Goal: Transaction & Acquisition: Purchase product/service

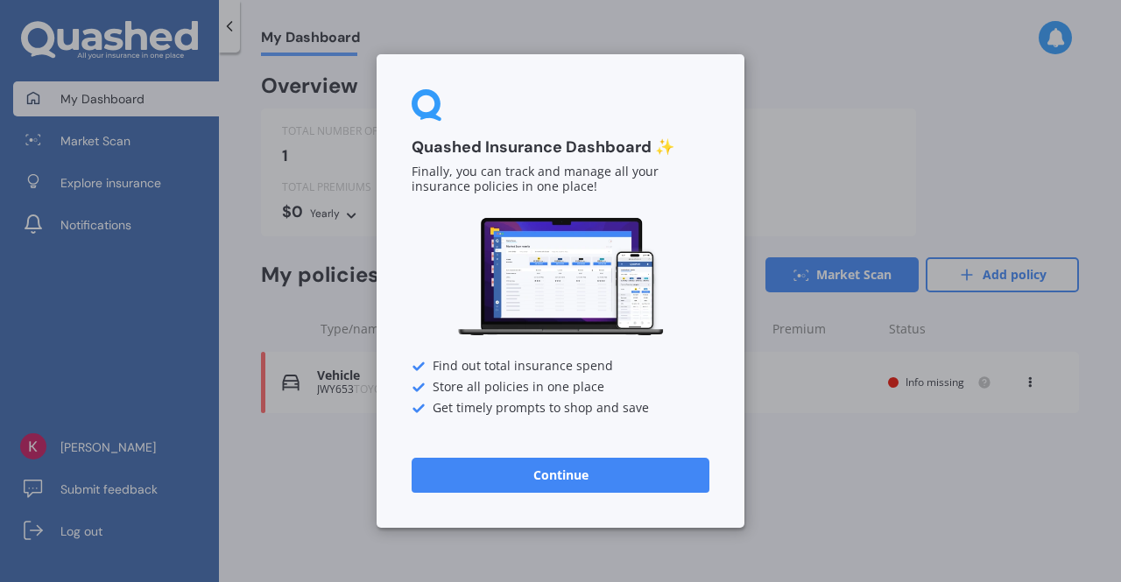
click at [552, 469] on button "Continue" at bounding box center [561, 475] width 298 height 35
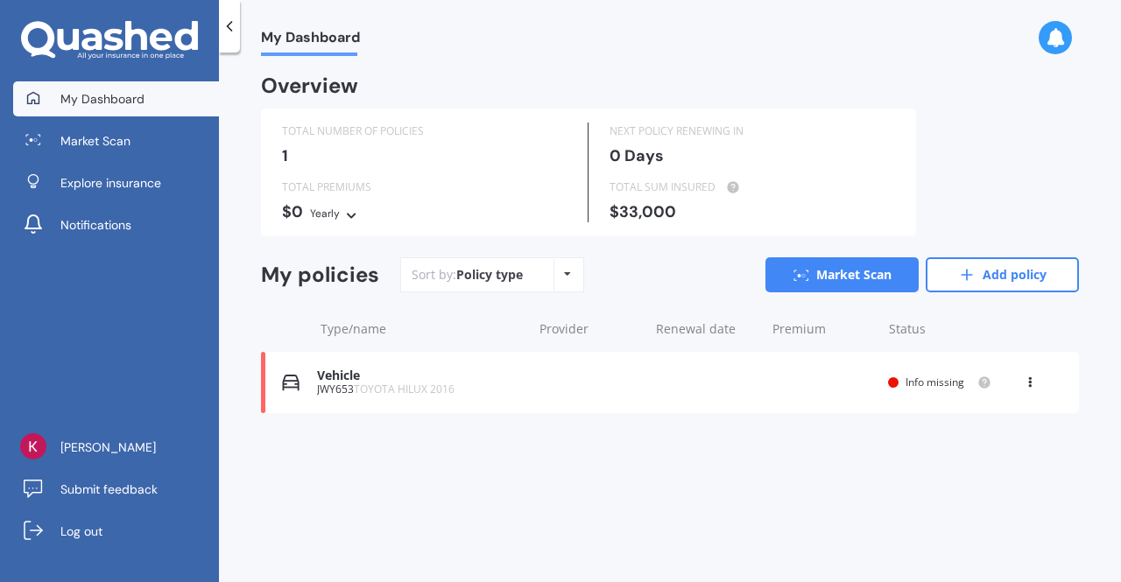
click at [1028, 379] on icon at bounding box center [1030, 379] width 12 height 11
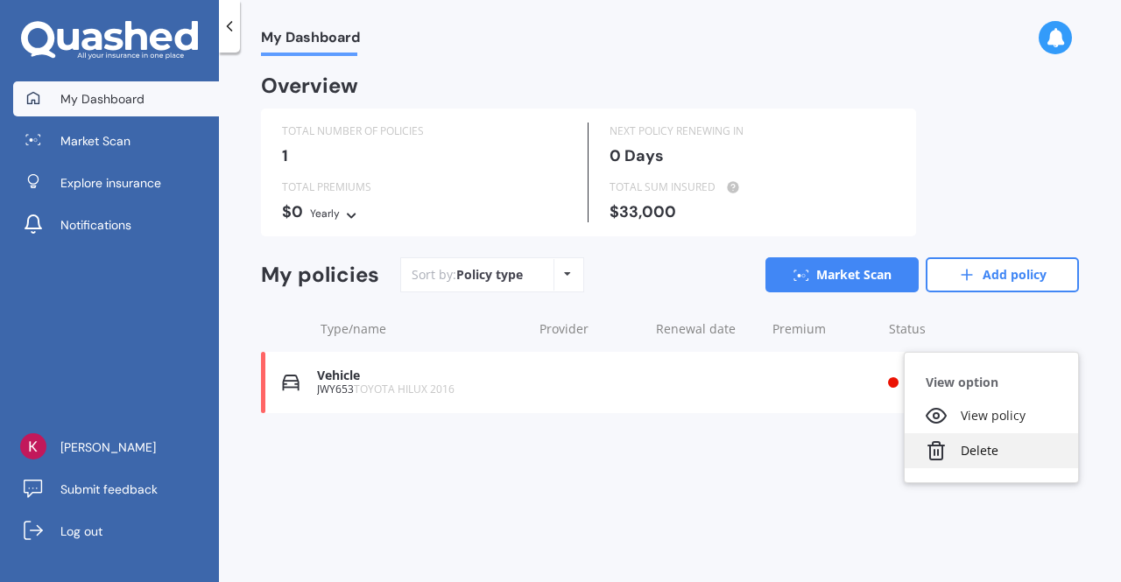
click at [977, 449] on div "Delete" at bounding box center [991, 451] width 173 height 35
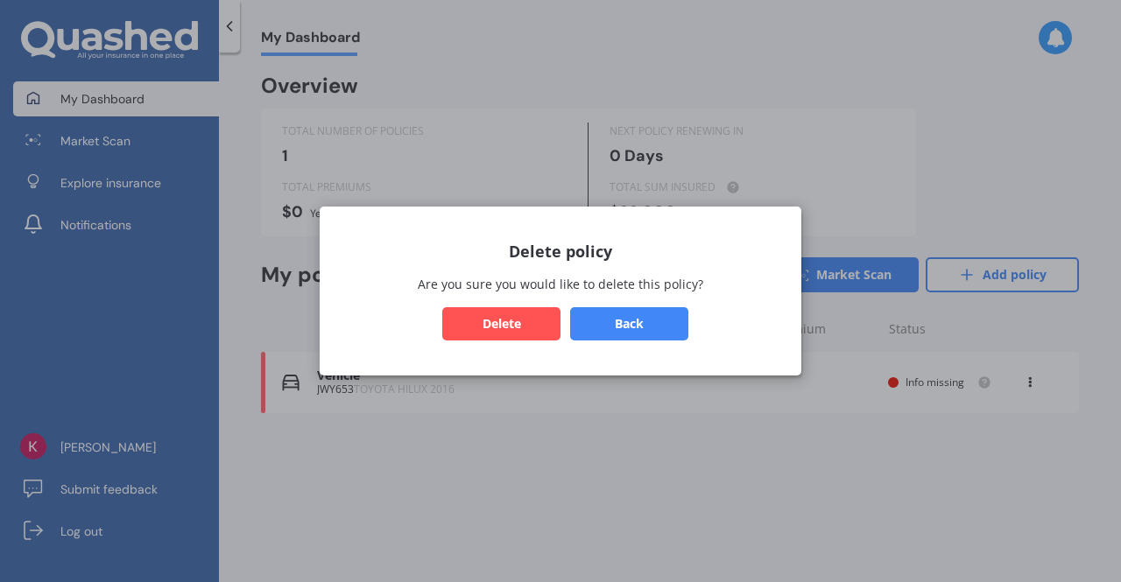
click at [529, 328] on button "Delete" at bounding box center [501, 323] width 118 height 33
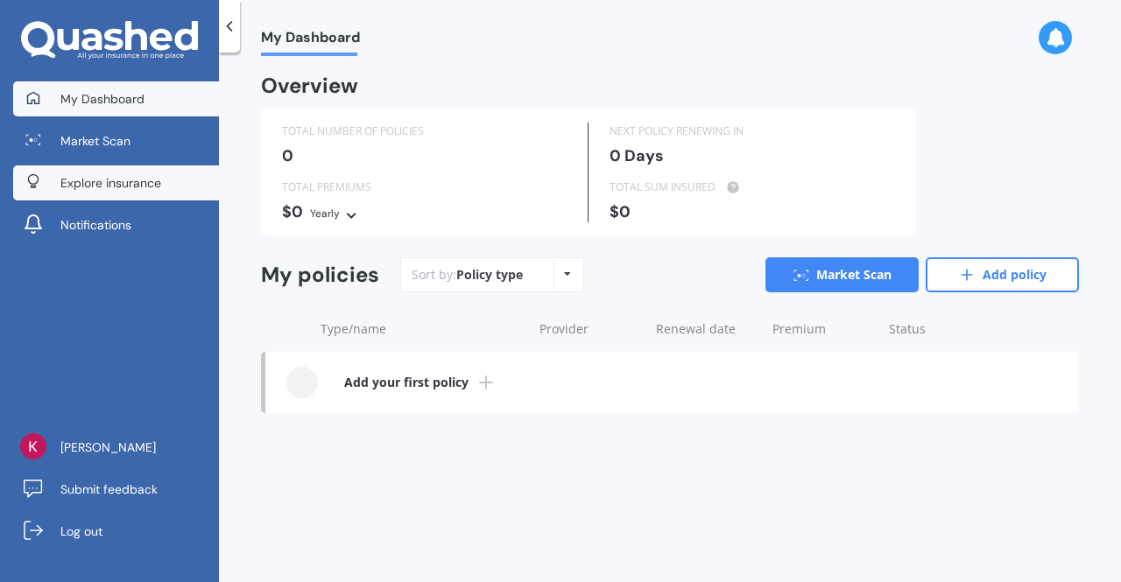
click at [91, 181] on span "Explore insurance" at bounding box center [110, 183] width 101 height 18
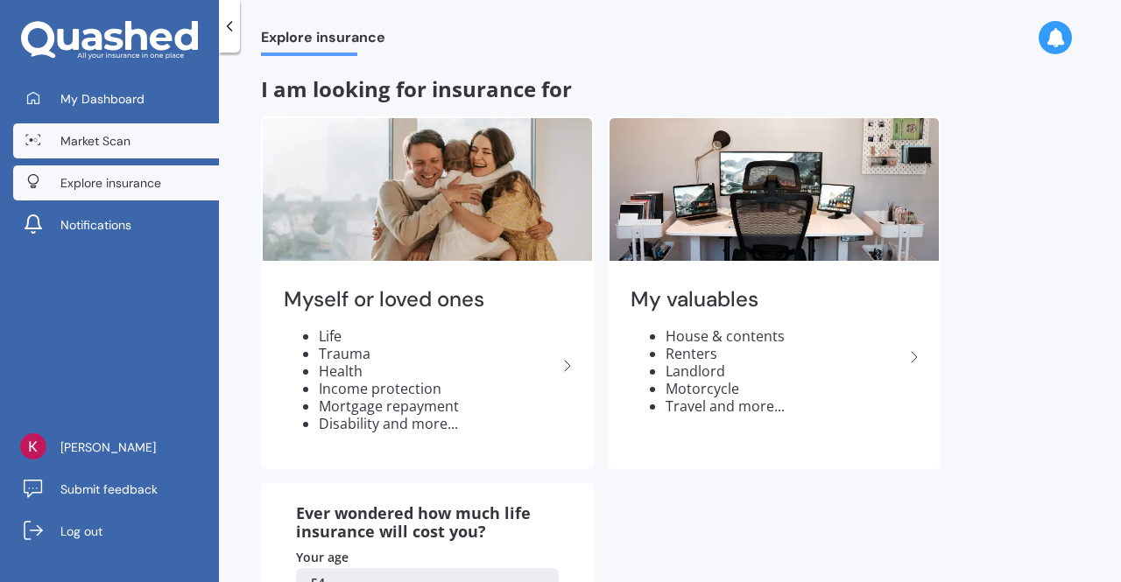
click at [114, 137] on span "Market Scan" at bounding box center [95, 141] width 70 height 18
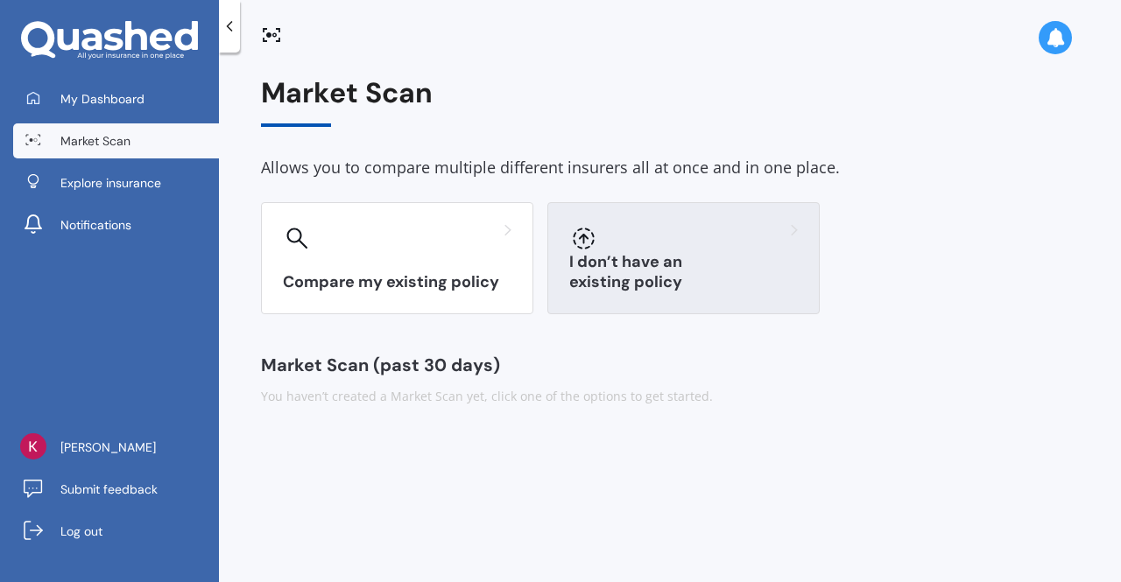
click at [599, 265] on div "I don’t have an existing policy" at bounding box center [683, 258] width 272 height 112
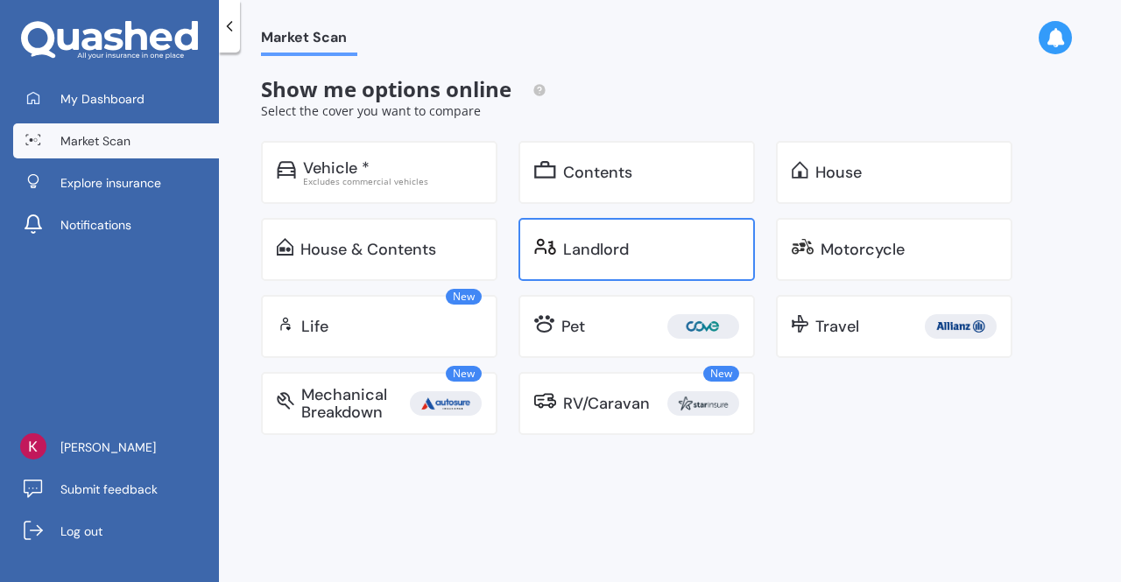
click at [598, 250] on div "Landlord" at bounding box center [596, 250] width 66 height 18
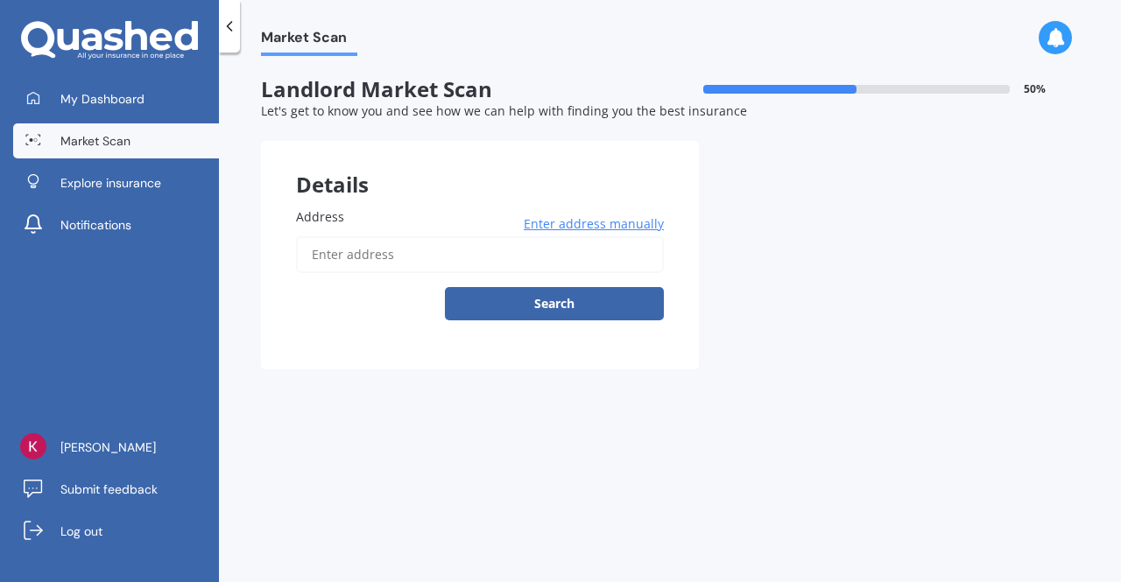
click at [598, 250] on input "Address" at bounding box center [480, 254] width 368 height 37
type input "[STREET_ADDRESS]"
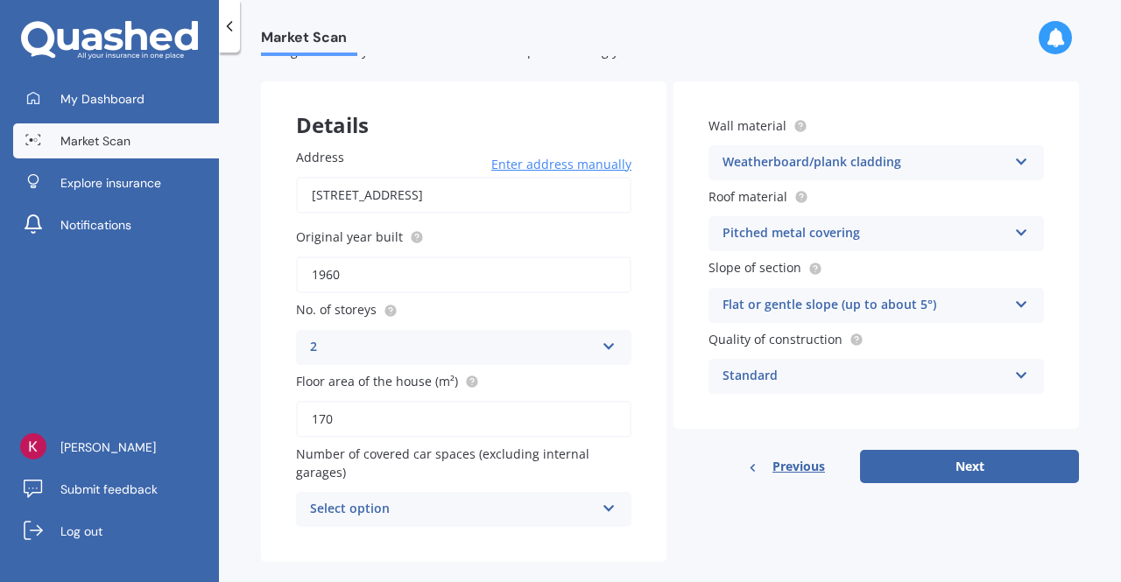
scroll to position [86, 0]
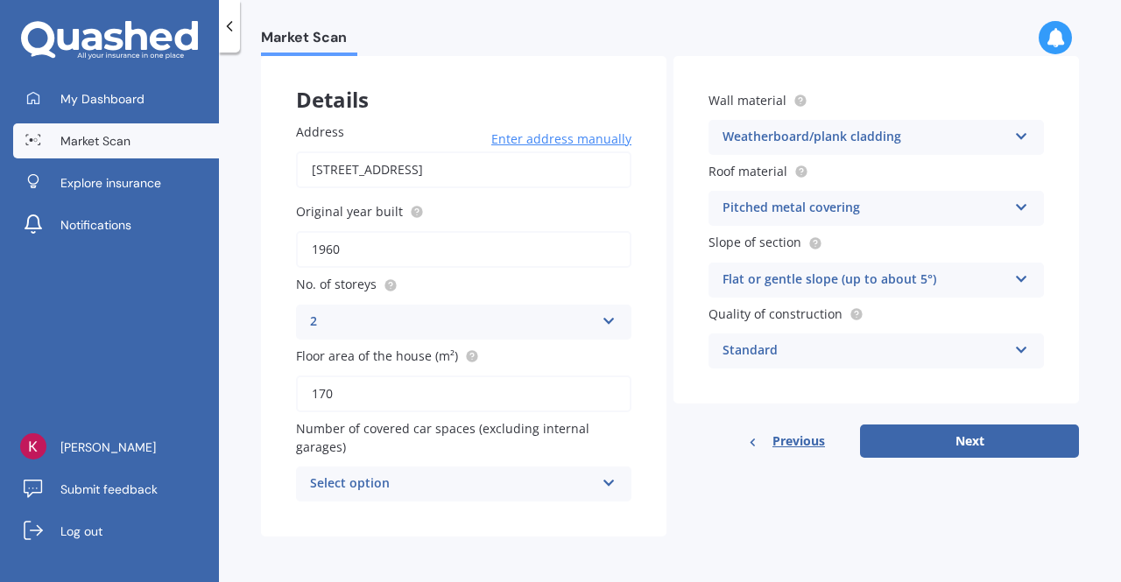
click at [604, 486] on icon at bounding box center [609, 480] width 15 height 12
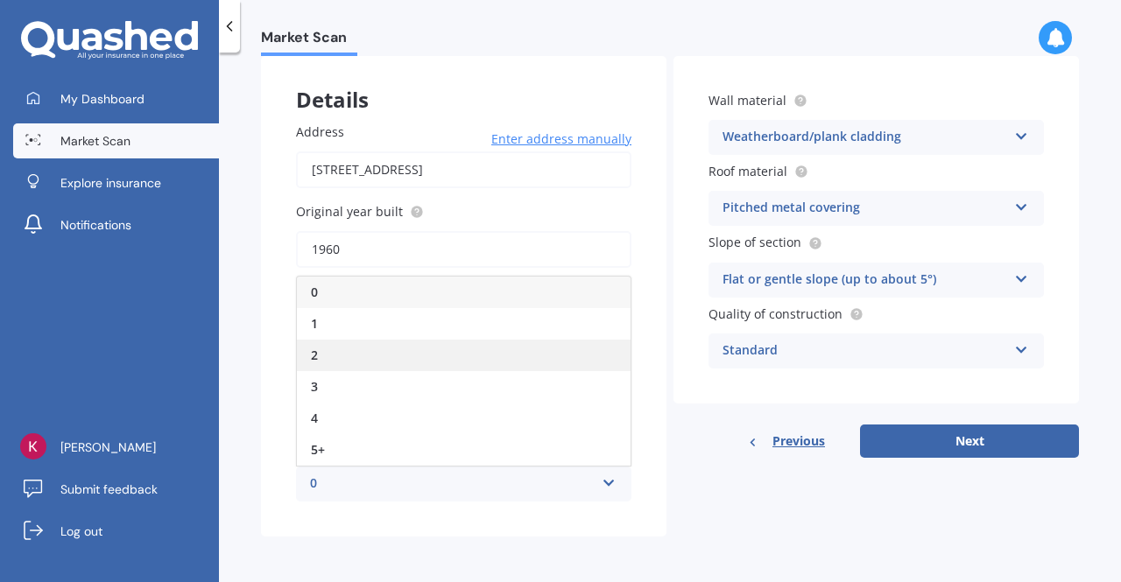
click at [385, 362] on div "2" at bounding box center [464, 356] width 334 height 32
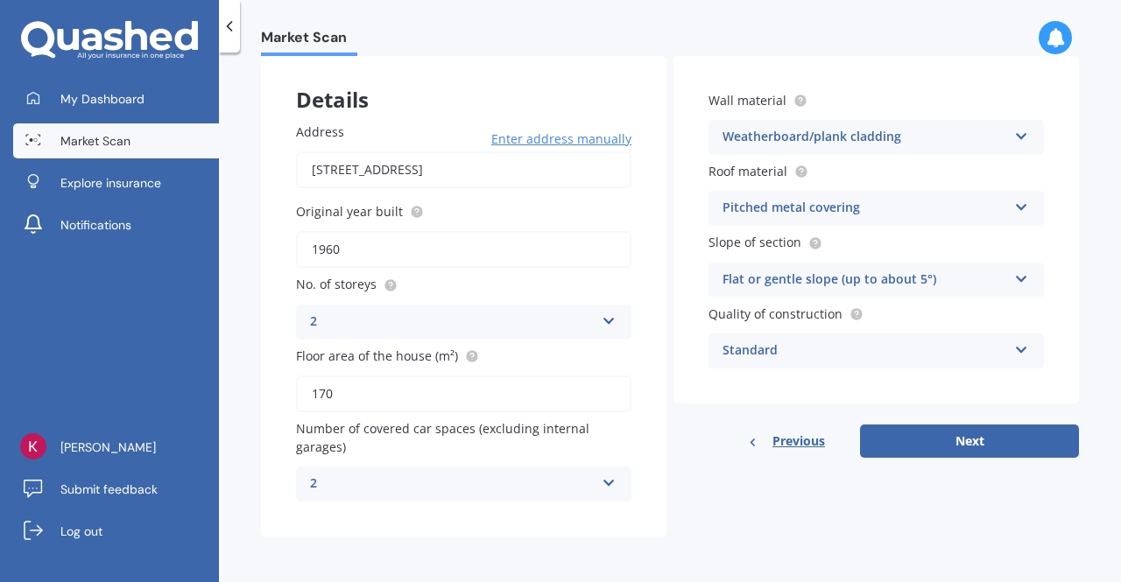
click at [1017, 136] on icon at bounding box center [1021, 133] width 15 height 12
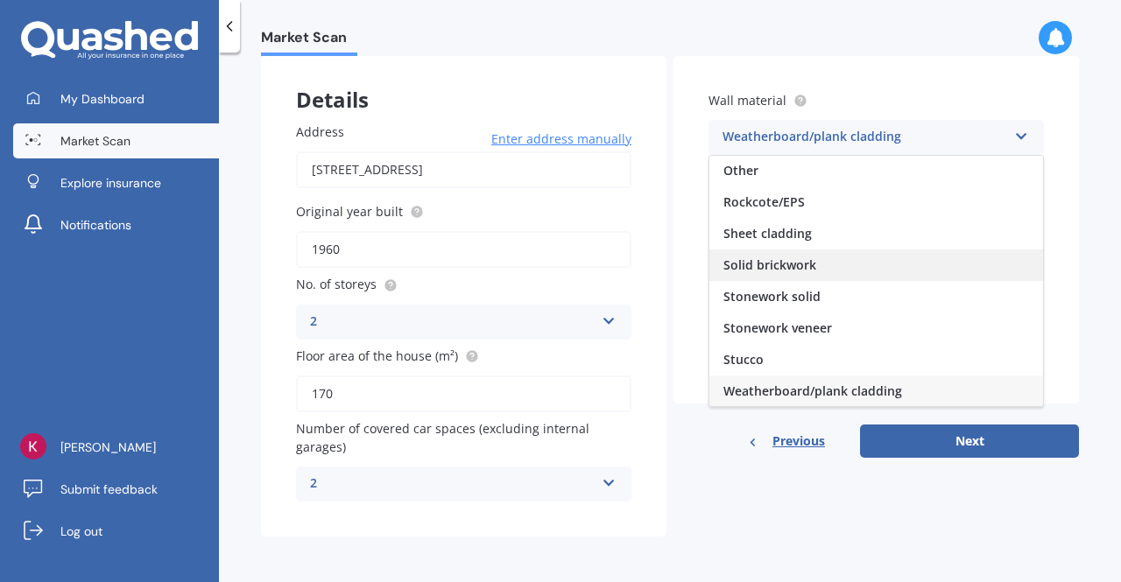
click at [798, 262] on span "Solid brickwork" at bounding box center [769, 265] width 93 height 17
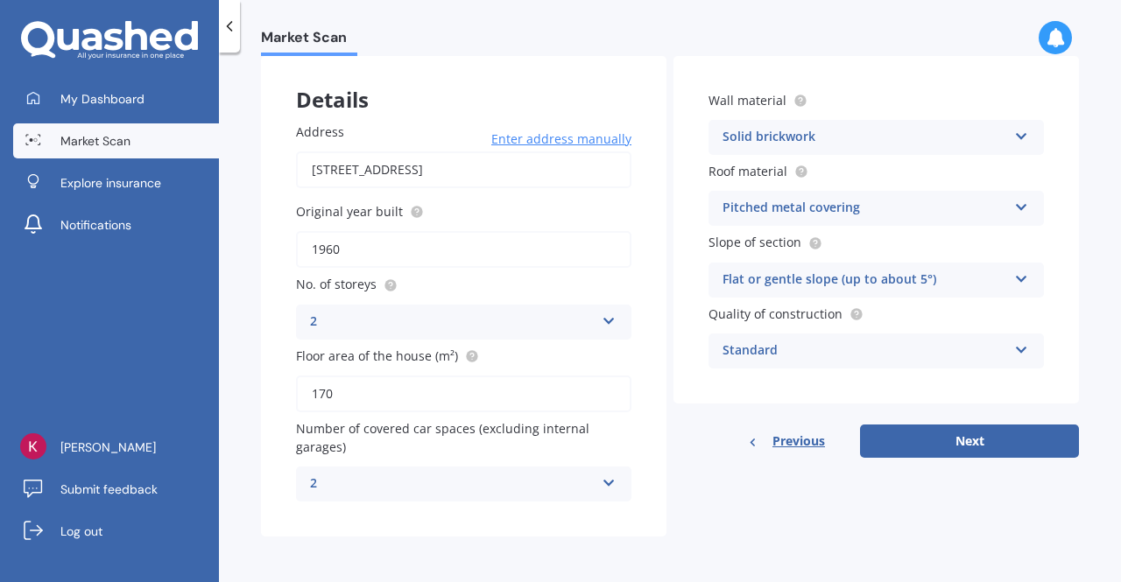
click at [1014, 274] on icon at bounding box center [1021, 276] width 15 height 12
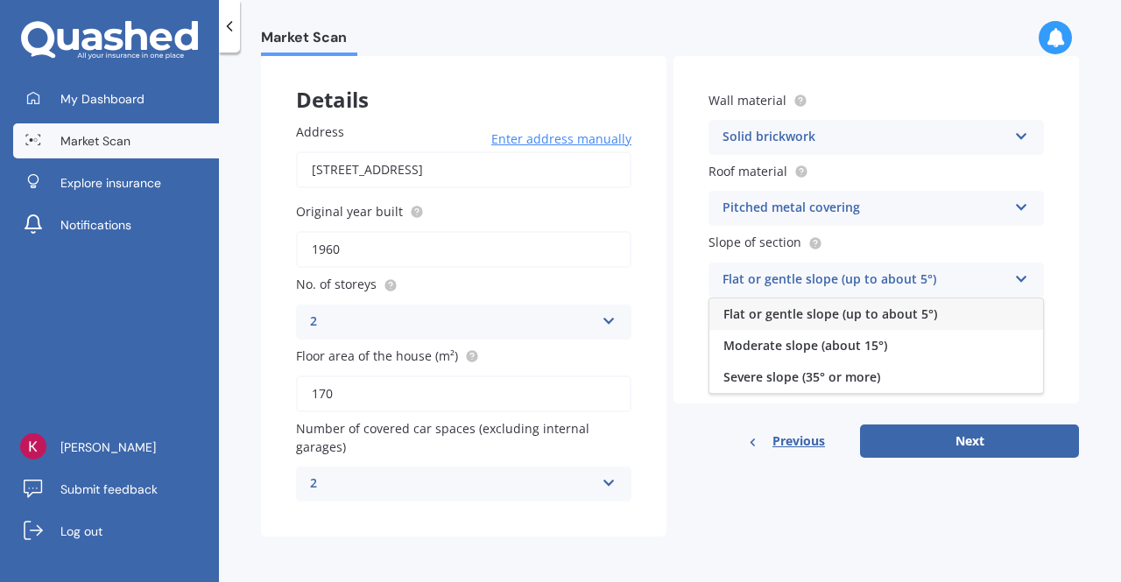
click at [978, 314] on div "Flat or gentle slope (up to about 5°)" at bounding box center [876, 315] width 334 height 32
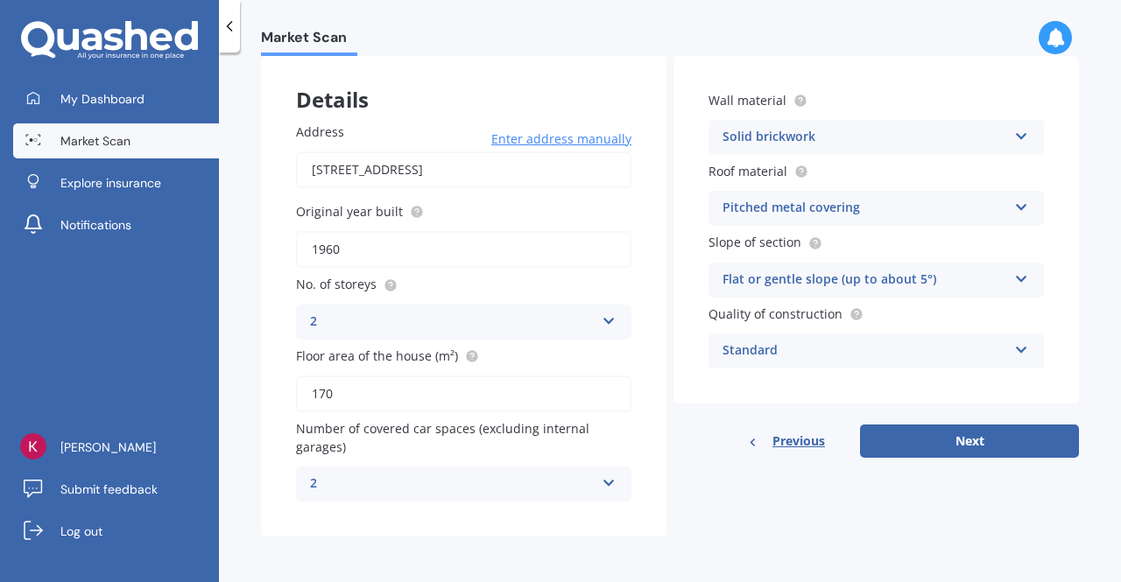
click at [1014, 348] on icon at bounding box center [1021, 347] width 15 height 12
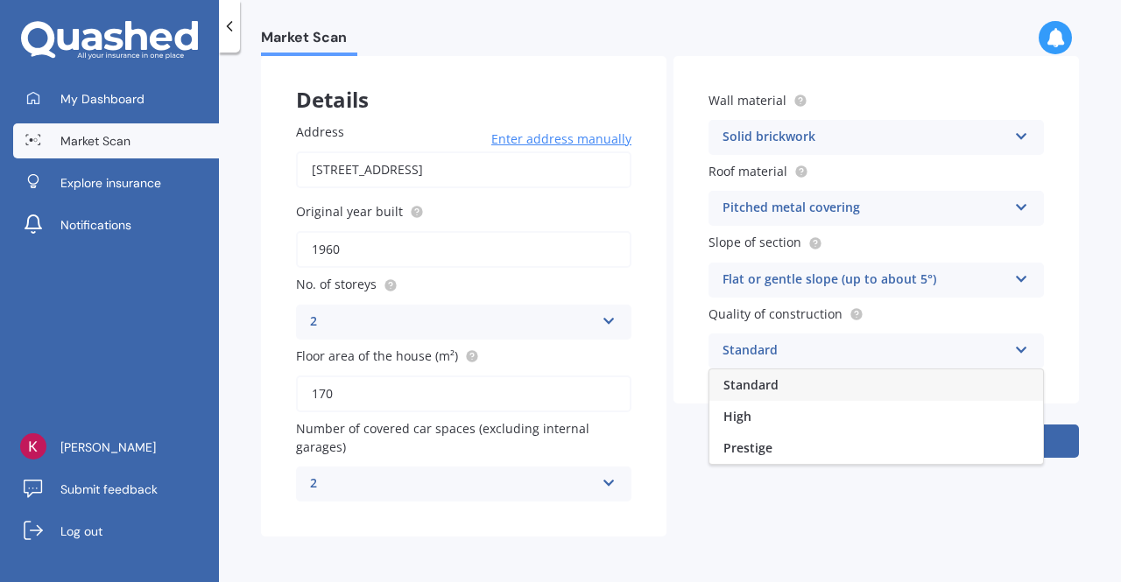
click at [1014, 348] on icon at bounding box center [1021, 347] width 15 height 12
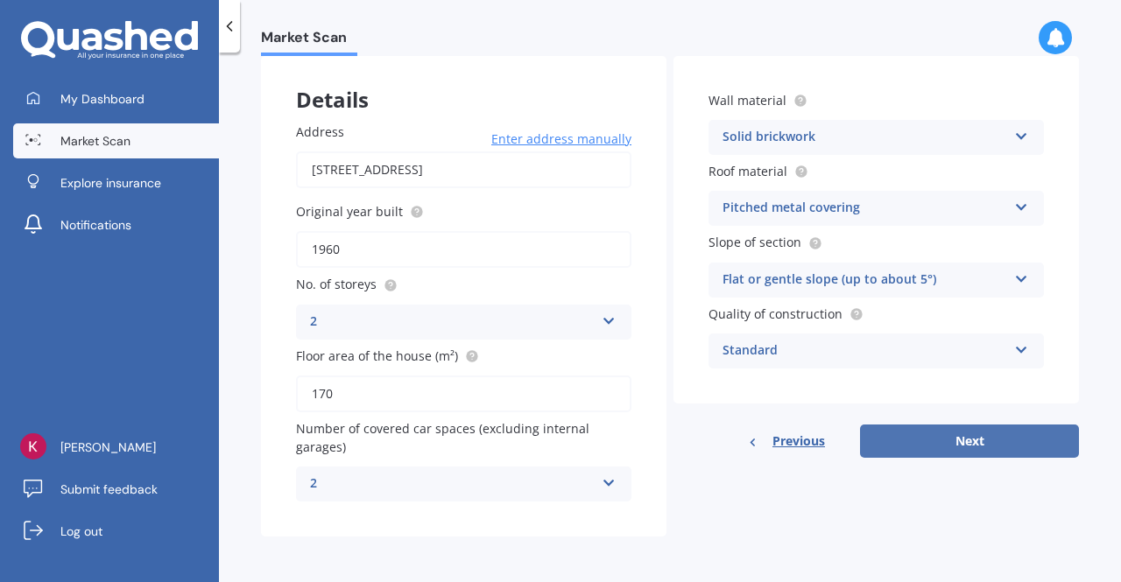
click at [986, 439] on button "Next" at bounding box center [969, 441] width 219 height 33
select select "24"
select select "09"
select select "1971"
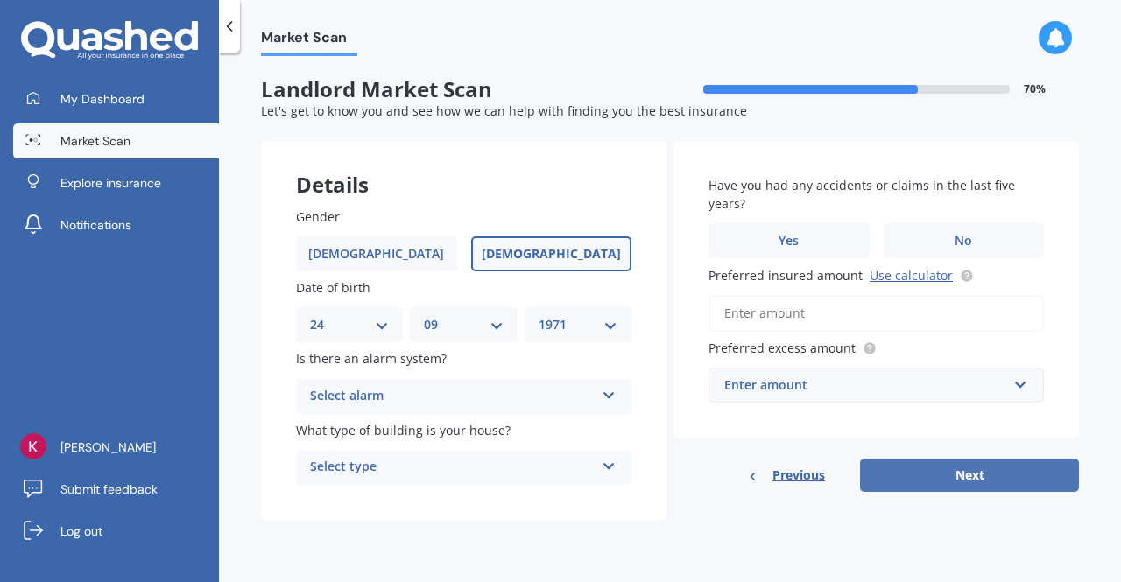
scroll to position [0, 0]
click at [543, 255] on span "[DEMOGRAPHIC_DATA]" at bounding box center [551, 254] width 139 height 15
click at [0, 0] on input "[DEMOGRAPHIC_DATA]" at bounding box center [0, 0] width 0 height 0
click at [608, 397] on icon at bounding box center [609, 392] width 15 height 12
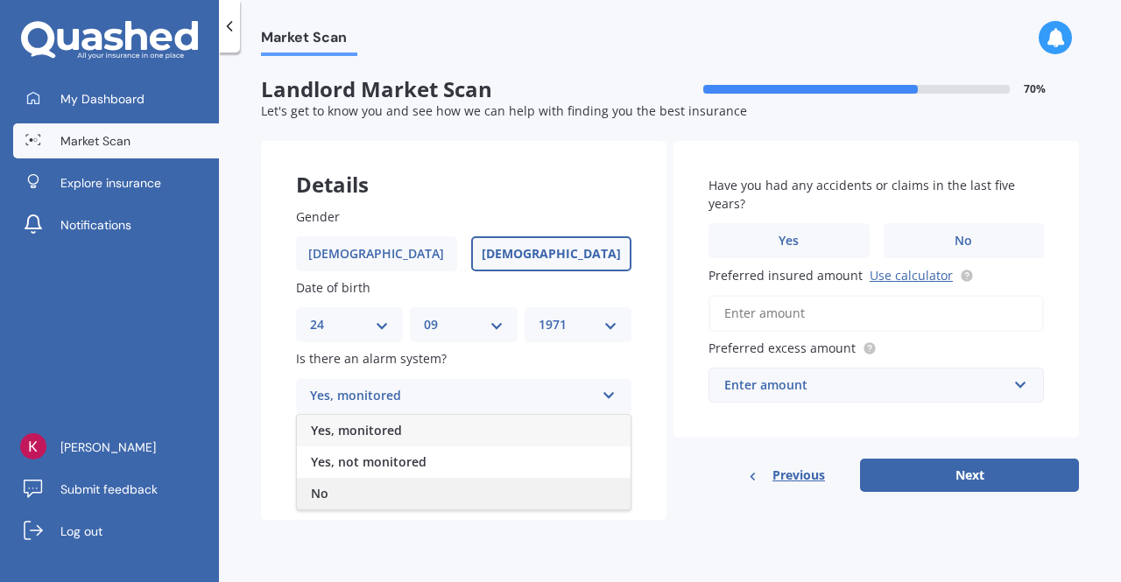
click at [548, 493] on div "No" at bounding box center [464, 494] width 334 height 32
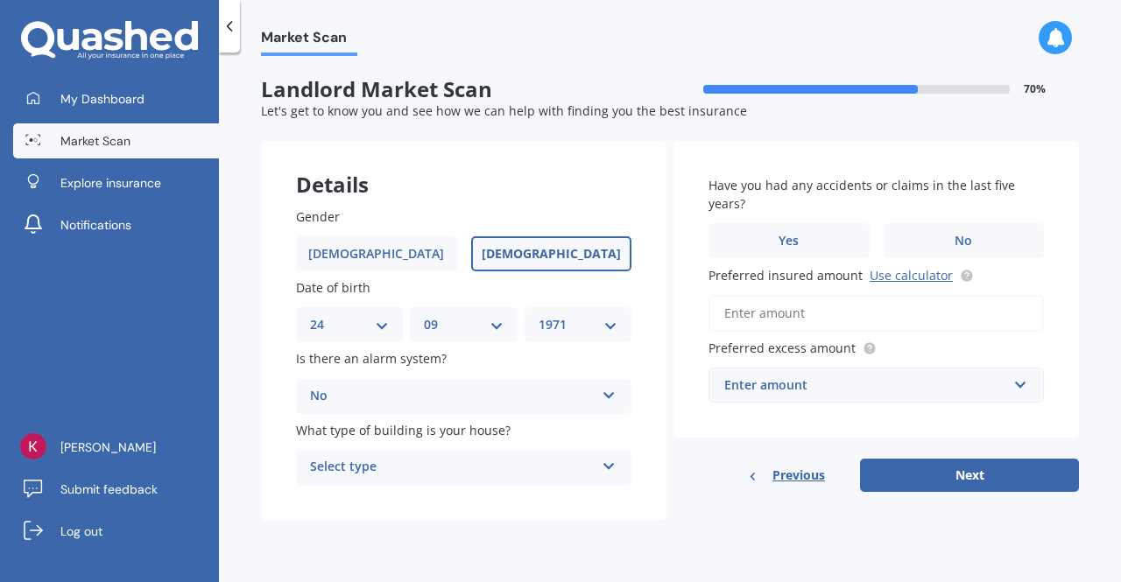
click at [617, 464] on div "Select type Freestanding Multi-unit (in a block of 6 or less) Multi-unit (in a …" at bounding box center [463, 467] width 335 height 35
click at [592, 502] on div "Freestanding" at bounding box center [464, 502] width 334 height 32
click at [915, 239] on label "No" at bounding box center [964, 240] width 161 height 35
click at [0, 0] on input "No" at bounding box center [0, 0] width 0 height 0
click at [788, 316] on input "Preferred insured amount Use calculator" at bounding box center [876, 313] width 335 height 37
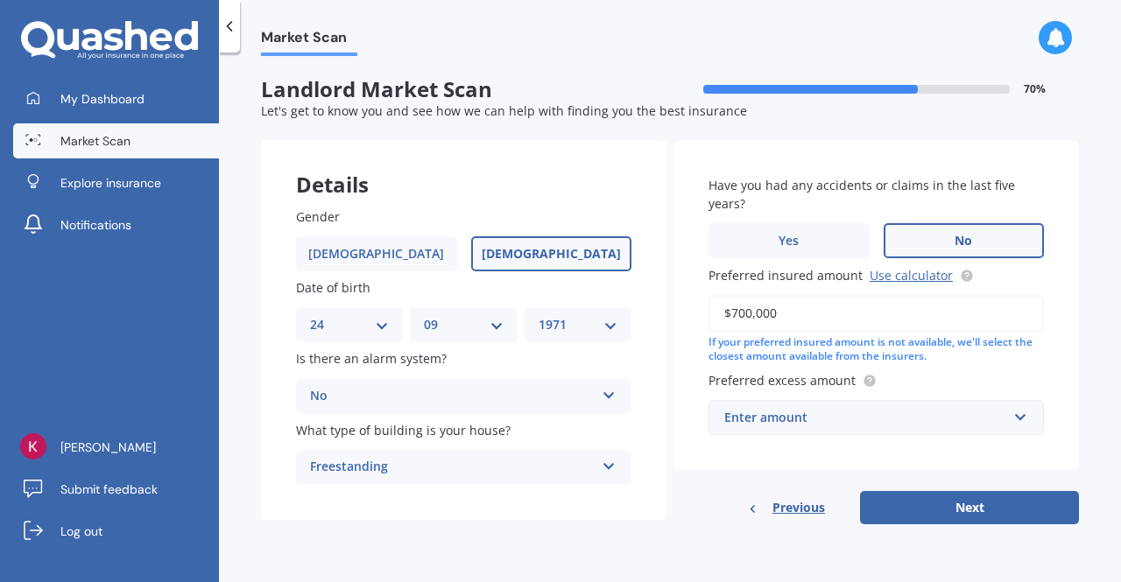
type input "$700,000"
click at [1018, 419] on input "text" at bounding box center [870, 417] width 320 height 33
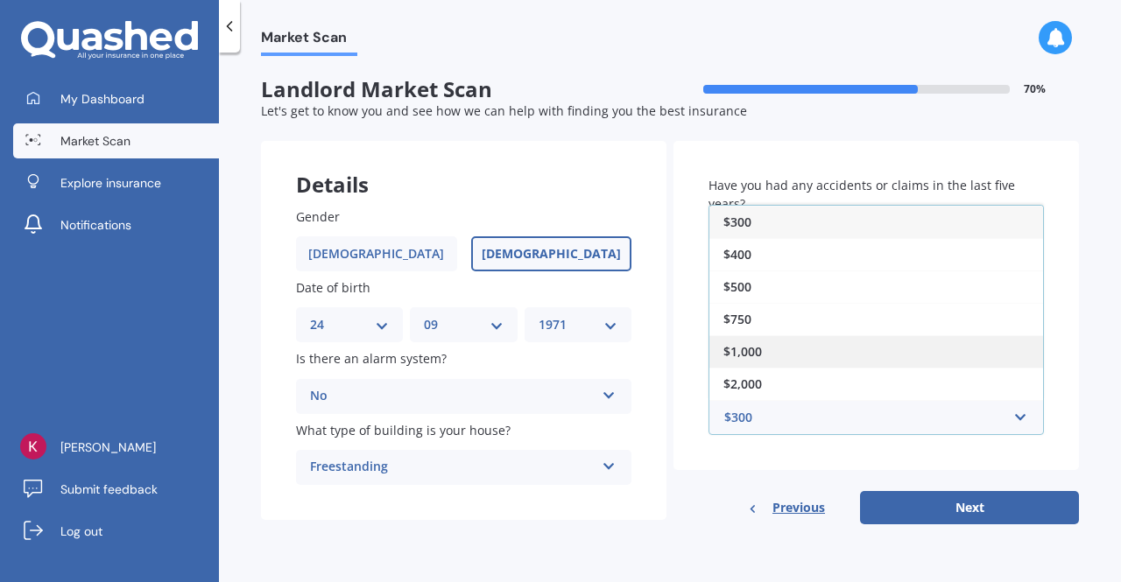
click at [934, 352] on div "$1,000" at bounding box center [876, 351] width 334 height 32
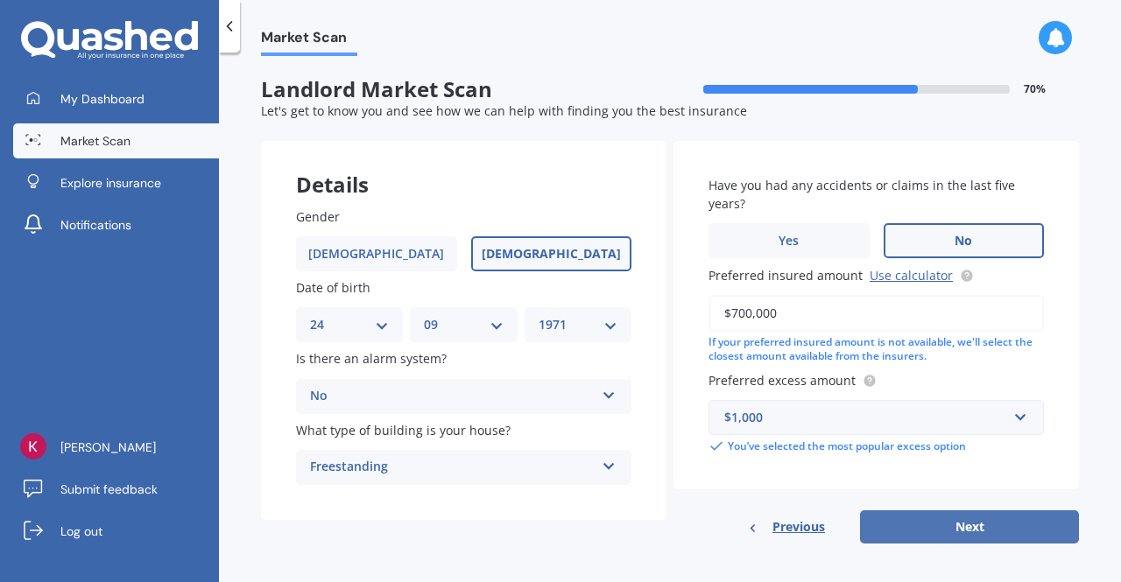
click at [976, 532] on button "Next" at bounding box center [969, 527] width 219 height 33
select select "24"
select select "09"
select select "1971"
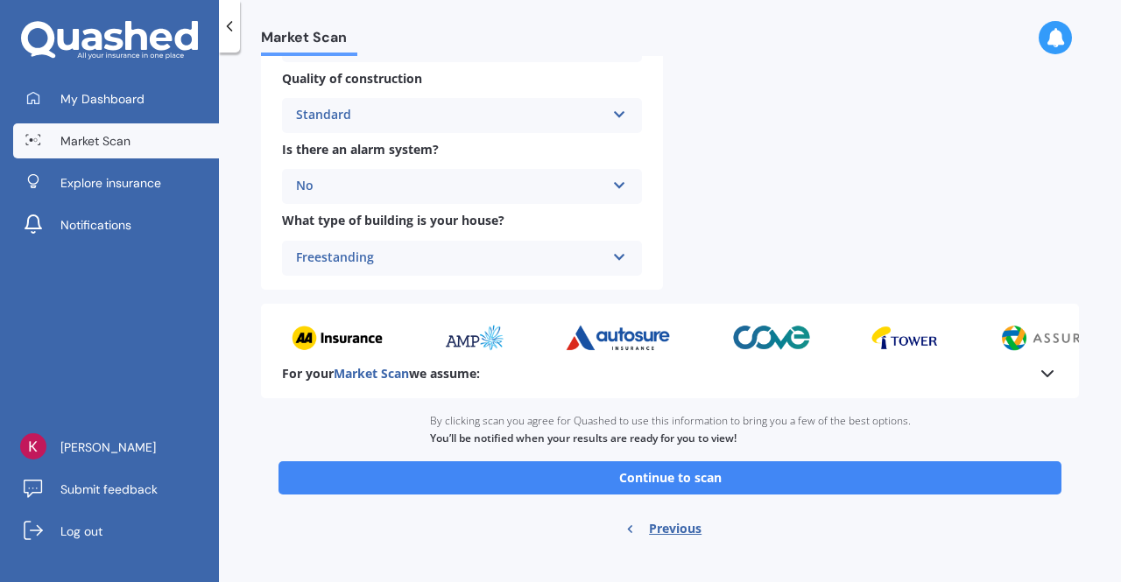
scroll to position [681, 0]
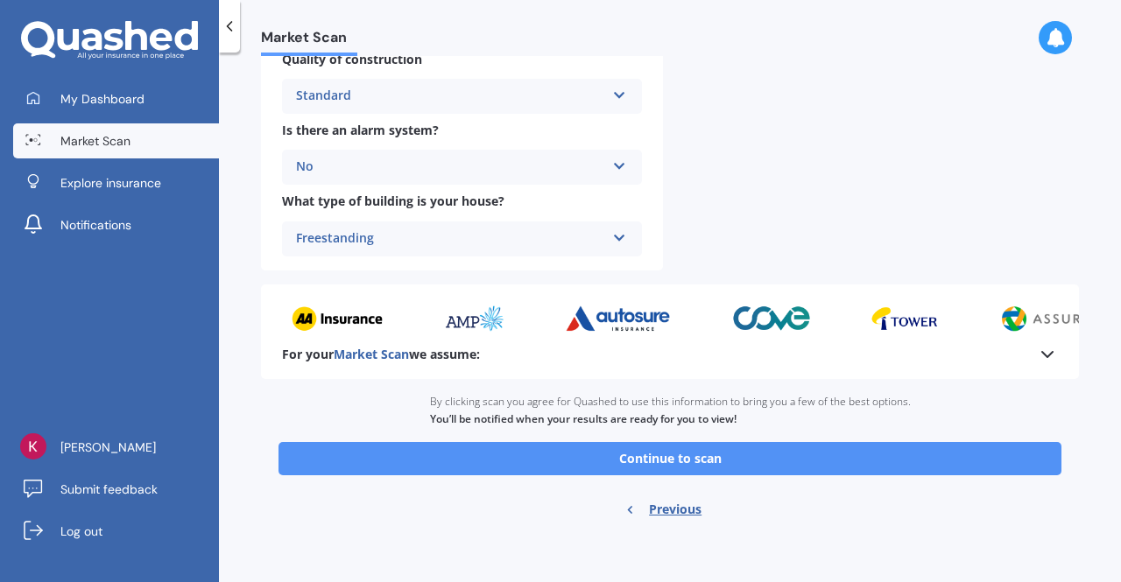
click at [687, 453] on button "Continue to scan" at bounding box center [670, 458] width 783 height 33
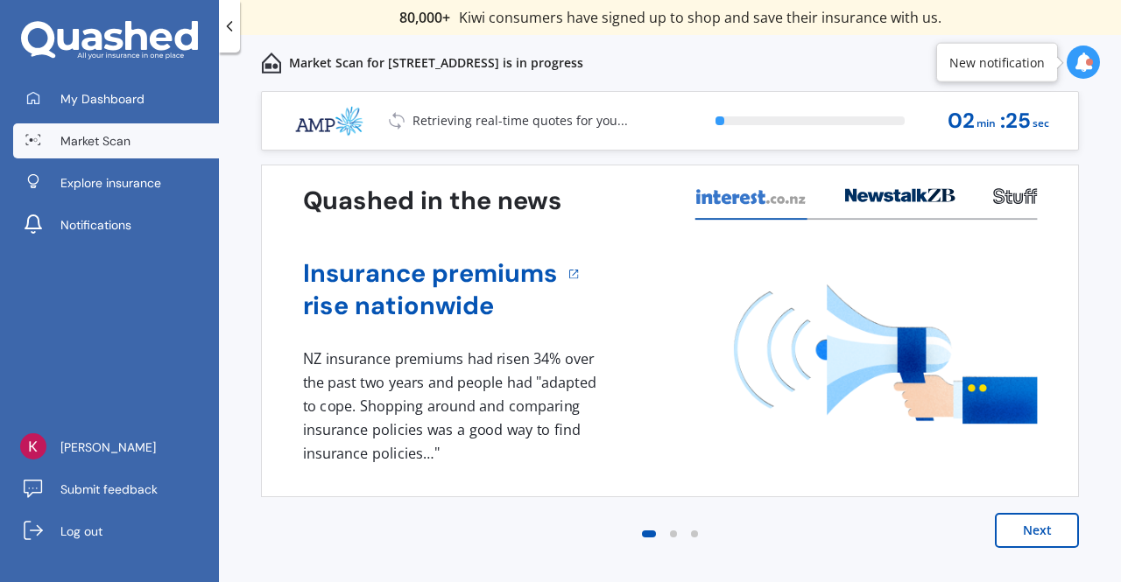
click at [1011, 531] on button "Next" at bounding box center [1037, 530] width 84 height 35
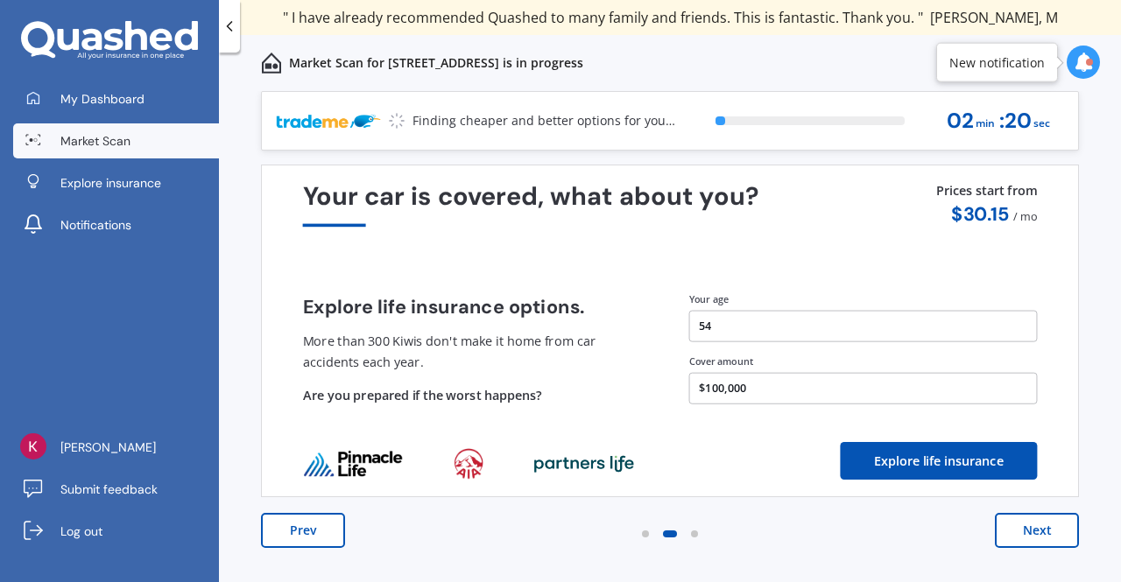
click at [1011, 531] on button "Next" at bounding box center [1037, 530] width 84 height 35
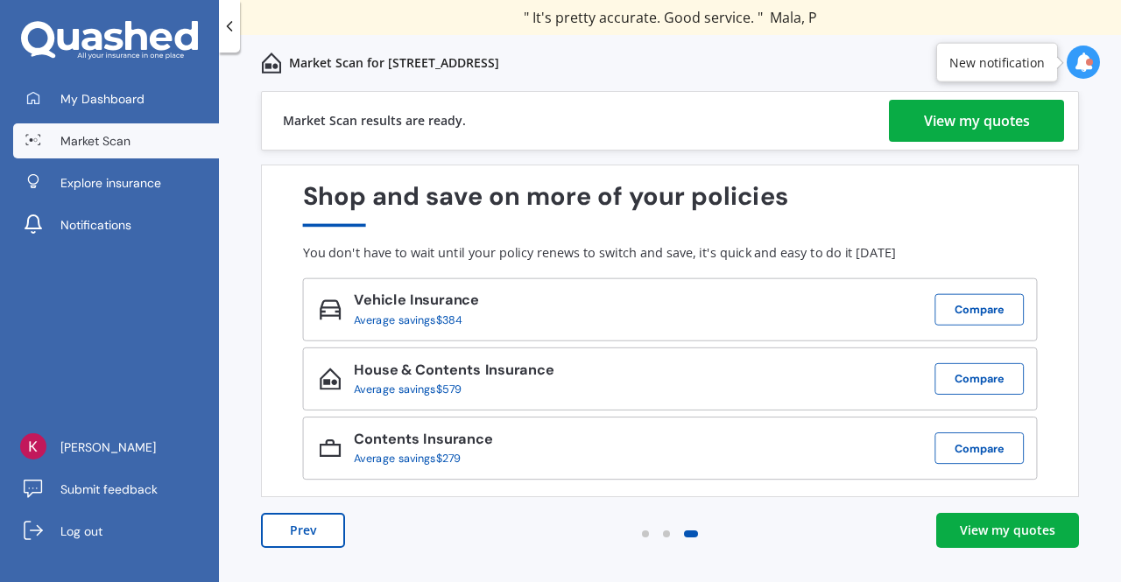
click at [999, 532] on div "View my quotes" at bounding box center [1007, 531] width 95 height 18
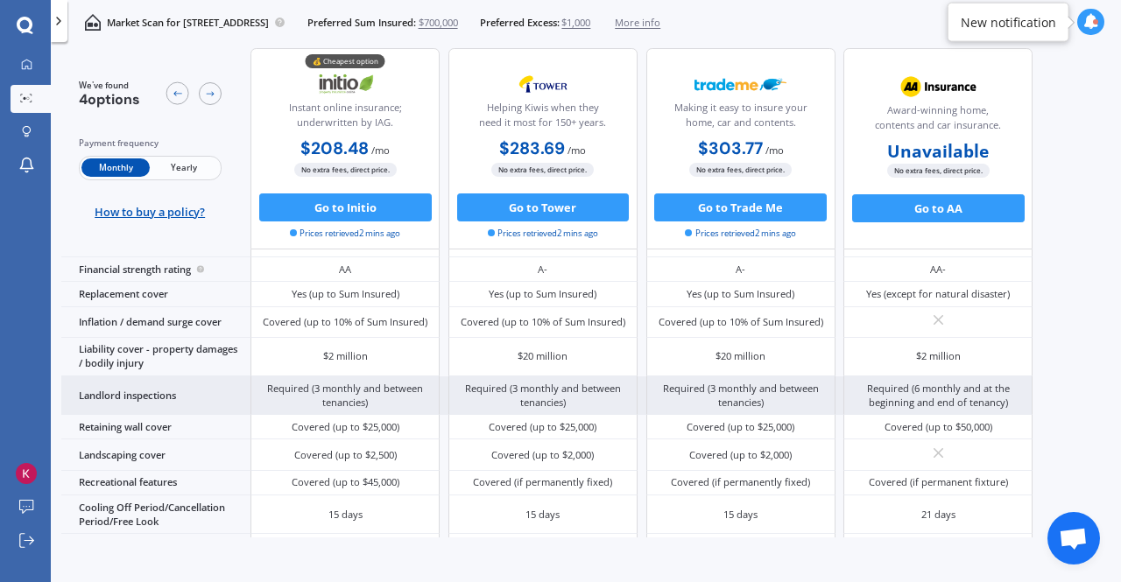
scroll to position [328, 0]
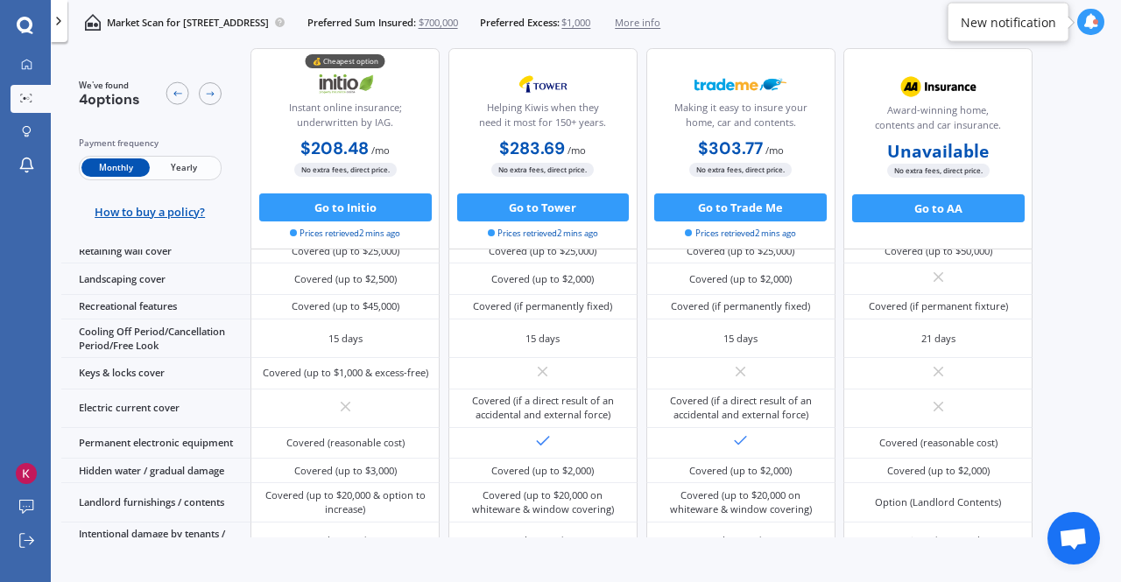
click at [172, 164] on span "Yearly" at bounding box center [184, 168] width 68 height 18
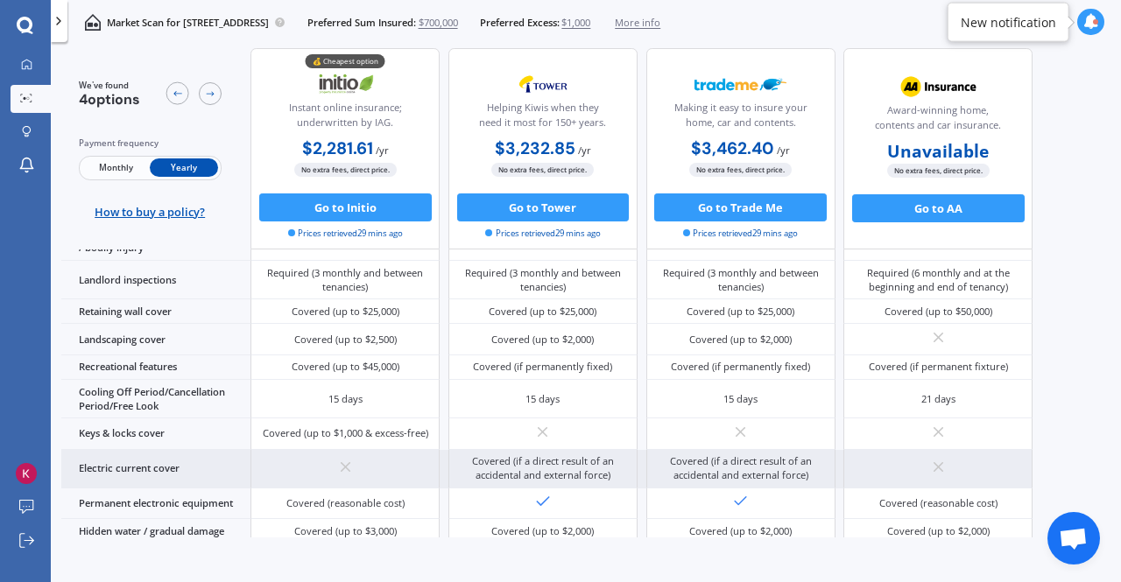
scroll to position [218, 0]
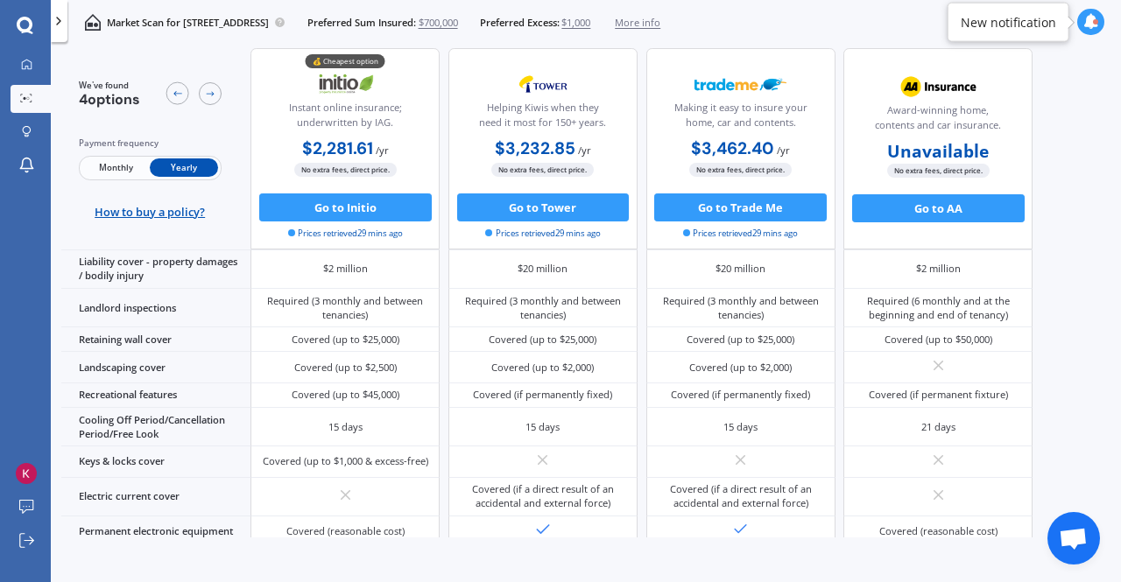
click at [123, 164] on span "Monthly" at bounding box center [115, 168] width 68 height 18
